Goal: Transaction & Acquisition: Purchase product/service

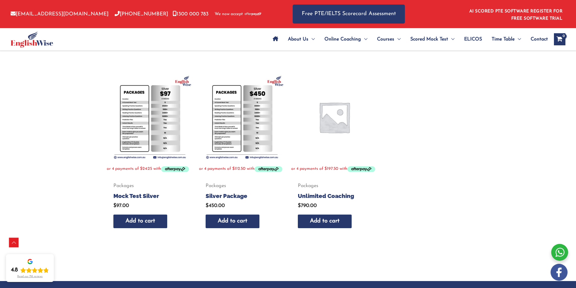
scroll to position [263, 0]
click at [257, 131] on img at bounding box center [242, 117] width 86 height 86
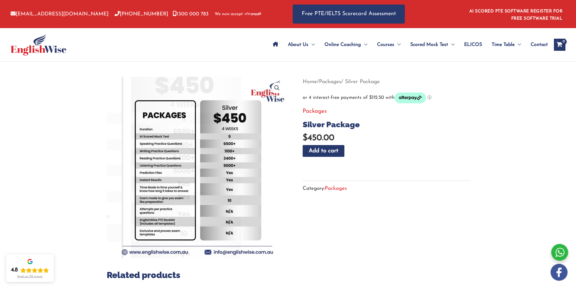
click at [297, 180] on section "Related products Packages Gold Package $ 600.00 Add to cart Packages Mock Test …" at bounding box center [288, 271] width 363 height 388
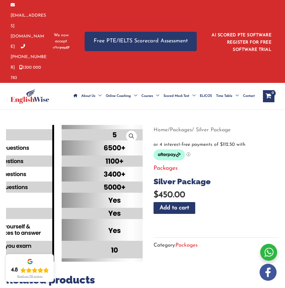
click at [88, 163] on img at bounding box center [57, 190] width 326 height 326
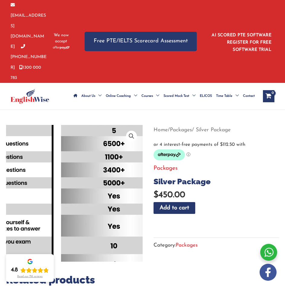
click at [87, 167] on img at bounding box center [56, 186] width 326 height 326
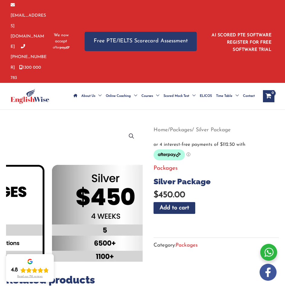
click at [93, 122] on img at bounding box center [47, 285] width 326 height 326
